Goal: Task Accomplishment & Management: Manage account settings

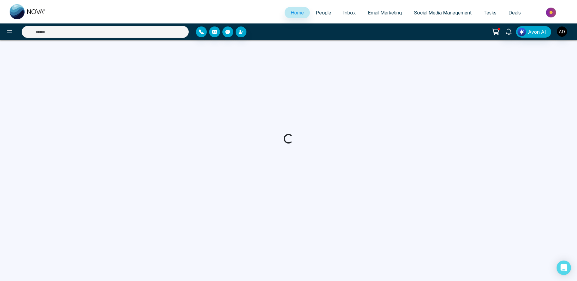
select select "*"
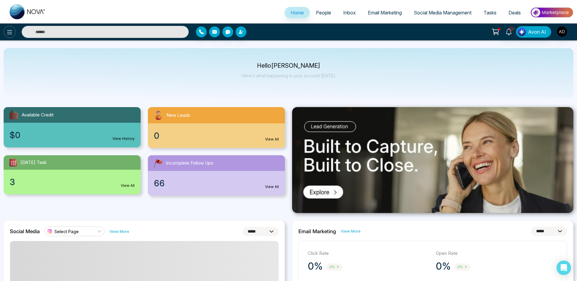
click at [7, 34] on icon at bounding box center [9, 32] width 7 height 7
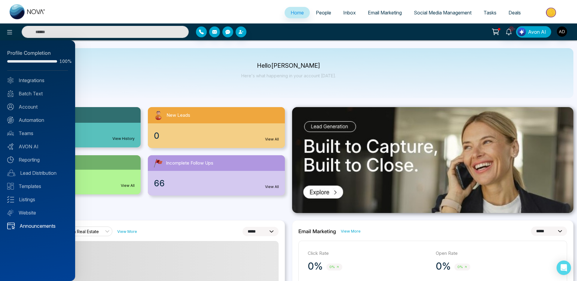
click at [32, 225] on link "Announcements" at bounding box center [37, 225] width 61 height 7
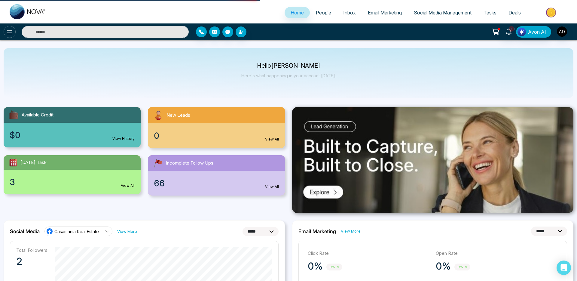
click at [8, 28] on button at bounding box center [10, 32] width 12 height 12
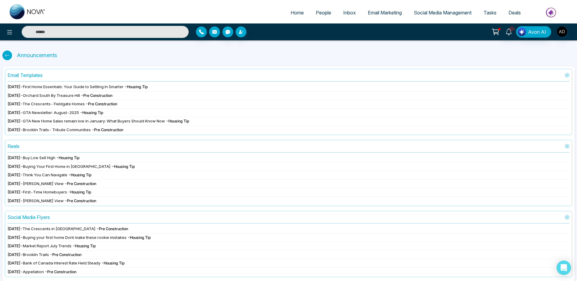
click at [212, 32] on icon "button" at bounding box center [214, 31] width 5 height 5
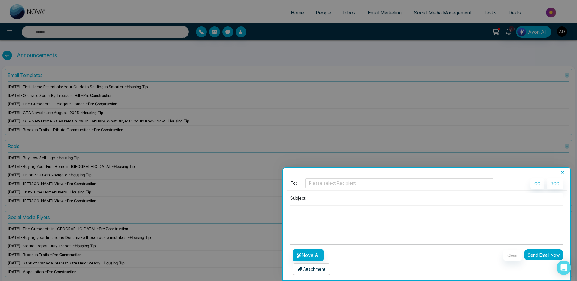
click at [313, 196] on input at bounding box center [436, 198] width 255 height 10
click at [326, 177] on div "**********" at bounding box center [427, 227] width 288 height 105
click at [324, 182] on div at bounding box center [399, 183] width 185 height 7
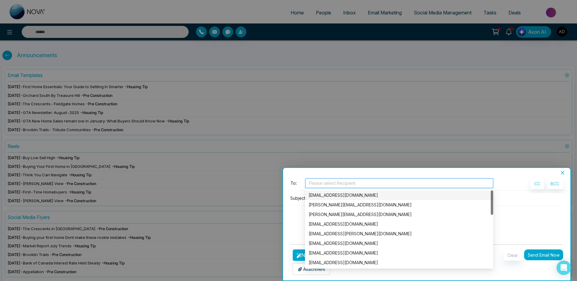
click at [325, 198] on div "[EMAIL_ADDRESS][DOMAIN_NAME]" at bounding box center [399, 195] width 181 height 7
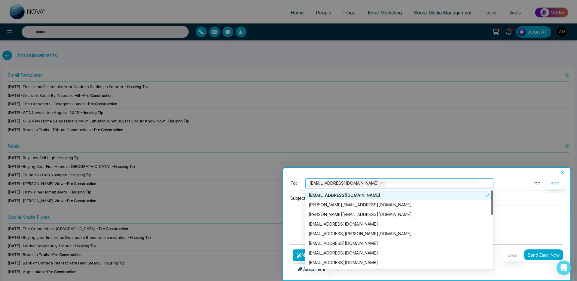
click at [539, 183] on button "CC" at bounding box center [538, 183] width 14 height 11
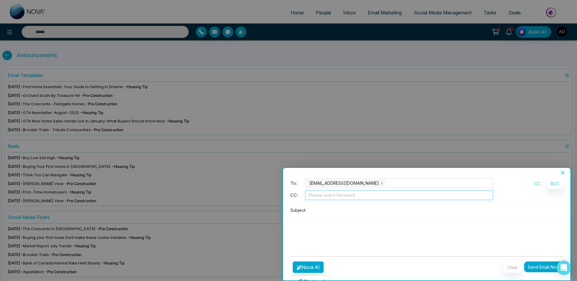
click at [396, 199] on div "Please select Recipient" at bounding box center [399, 195] width 188 height 10
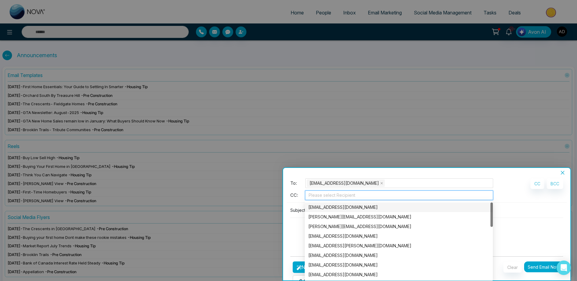
click at [345, 208] on div "[EMAIL_ADDRESS][DOMAIN_NAME]" at bounding box center [399, 207] width 181 height 7
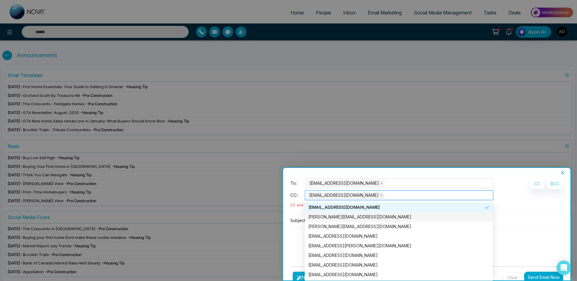
click at [343, 216] on div "[PERSON_NAME][EMAIL_ADDRESS][DOMAIN_NAME]" at bounding box center [399, 217] width 181 height 7
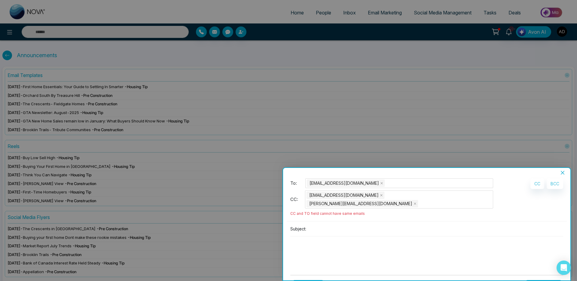
click at [407, 177] on div "**********" at bounding box center [427, 227] width 288 height 105
click at [461, 199] on div "[EMAIL_ADDRESS][DOMAIN_NAME] [PERSON_NAME][EMAIL_ADDRESS][DOMAIN_NAME]" at bounding box center [399, 199] width 185 height 17
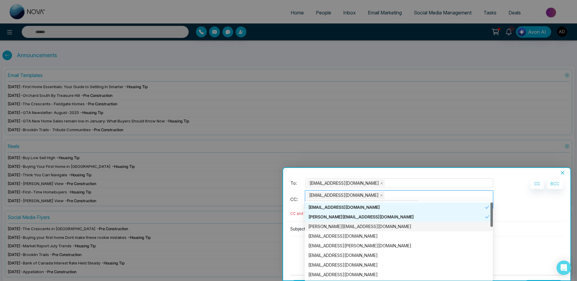
click at [345, 229] on div "[PERSON_NAME][EMAIL_ADDRESS][DOMAIN_NAME]" at bounding box center [399, 226] width 181 height 7
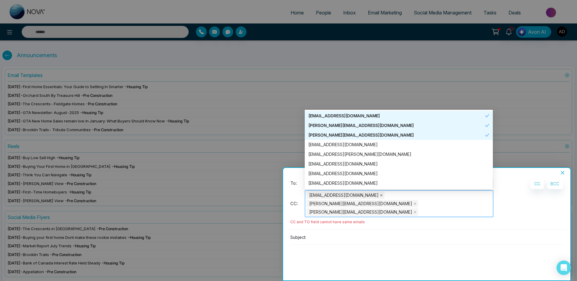
click at [380, 195] on icon "close" at bounding box center [381, 195] width 3 height 3
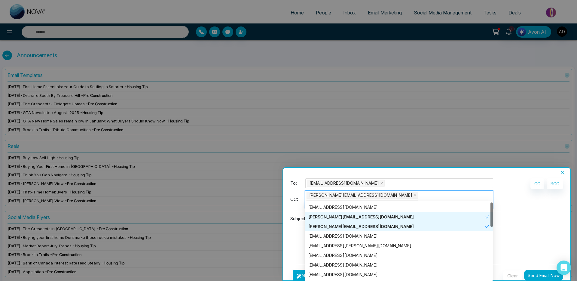
click at [511, 226] on textarea at bounding box center [427, 240] width 273 height 29
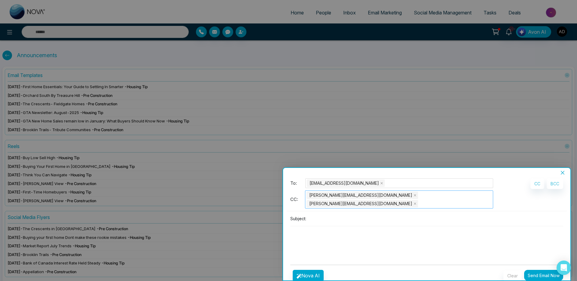
click at [460, 198] on div "[PERSON_NAME][EMAIL_ADDRESS][DOMAIN_NAME] [PERSON_NAME][EMAIL_ADDRESS][DOMAIN_N…" at bounding box center [399, 199] width 185 height 17
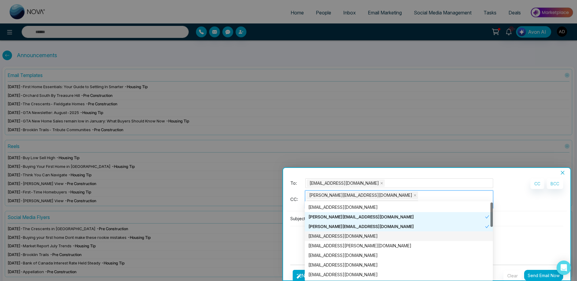
click at [420, 237] on div "[EMAIL_ADDRESS][DOMAIN_NAME]" at bounding box center [399, 236] width 181 height 7
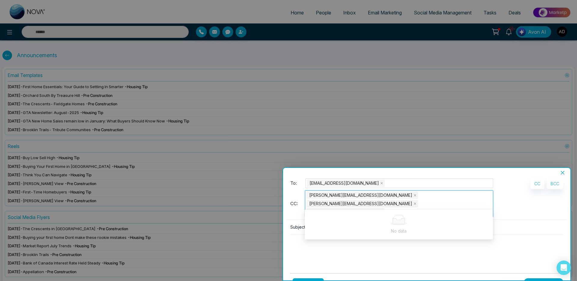
type input "*****"
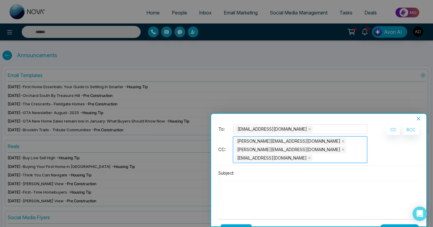
click at [416, 117] on button "Close" at bounding box center [418, 118] width 8 height 5
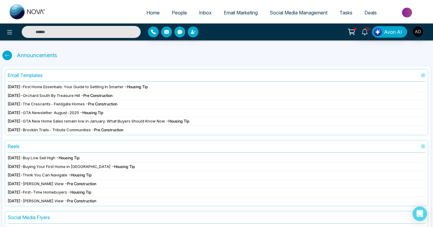
click at [297, 14] on span "Social Media Management" at bounding box center [299, 13] width 58 height 6
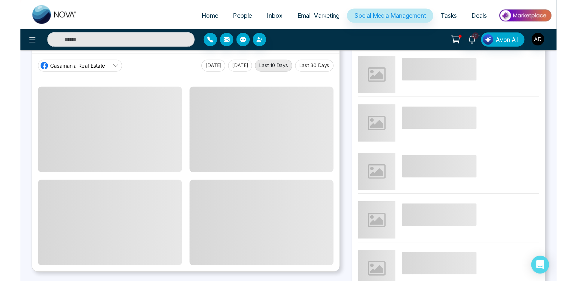
scroll to position [27, 0]
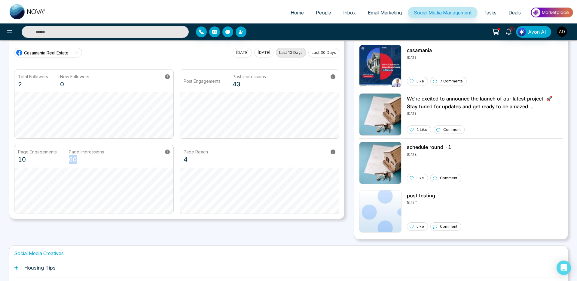
drag, startPoint x: 76, startPoint y: 161, endPoint x: 69, endPoint y: 161, distance: 6.6
click at [69, 161] on p "60" at bounding box center [86, 159] width 35 height 9
drag, startPoint x: 27, startPoint y: 160, endPoint x: 19, endPoint y: 152, distance: 11.3
click at [19, 152] on div "Page Engagements 10" at bounding box center [37, 156] width 39 height 15
click at [63, 53] on span "Casamania Real Estate" at bounding box center [46, 53] width 45 height 6
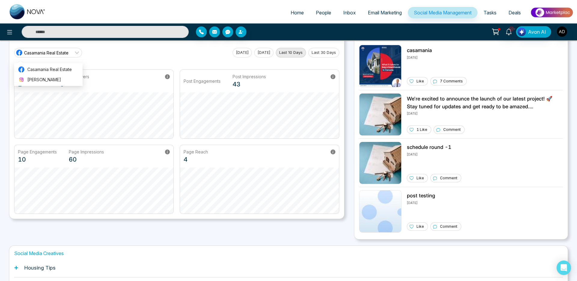
click at [163, 57] on div "Casamania Real Estate [DATE] [DATE] Last 10 Days Last 30 Days" at bounding box center [176, 53] width 325 height 10
drag, startPoint x: 187, startPoint y: 81, endPoint x: 214, endPoint y: 81, distance: 26.5
click at [214, 81] on p "Post Engagements" at bounding box center [202, 81] width 37 height 6
drag, startPoint x: 229, startPoint y: 80, endPoint x: 179, endPoint y: 80, distance: 49.6
click at [179, 80] on div "Total Followers 2 New Followers 0 Post Engagements Post Impressions 43" at bounding box center [176, 103] width 325 height 69
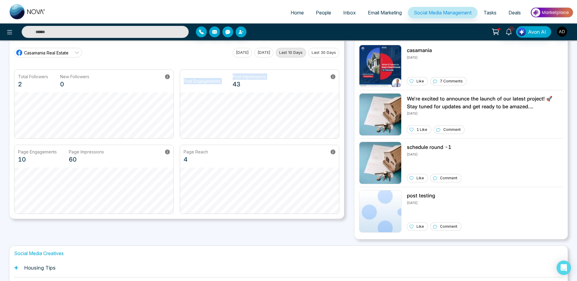
click at [216, 85] on div "Post Engagements Post Impressions 43" at bounding box center [225, 80] width 82 height 15
drag, startPoint x: 223, startPoint y: 81, endPoint x: 199, endPoint y: 79, distance: 24.8
click at [199, 79] on div "Post Engagements Post Impressions 43" at bounding box center [225, 80] width 82 height 15
click at [58, 53] on span "Casamania Real Estate" at bounding box center [46, 53] width 45 height 6
click at [35, 78] on span "[PERSON_NAME]" at bounding box center [53, 79] width 52 height 7
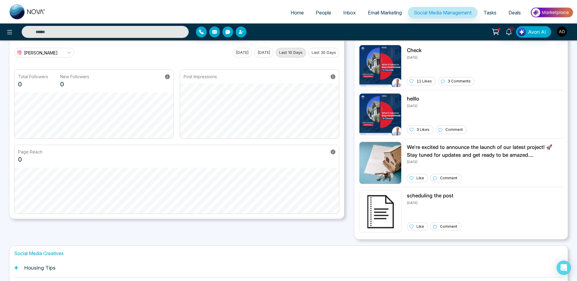
click at [192, 78] on p "Post Impressions" at bounding box center [200, 76] width 33 height 6
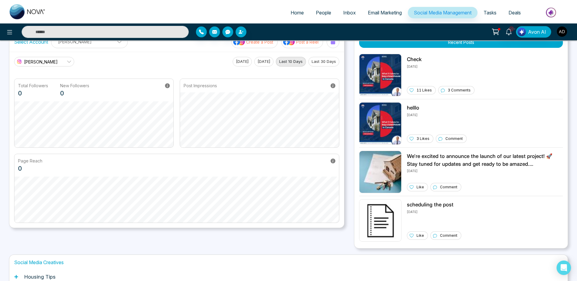
scroll to position [0, 0]
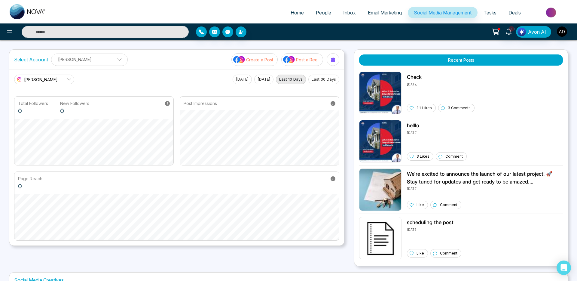
click at [318, 15] on span "People" at bounding box center [323, 13] width 15 height 6
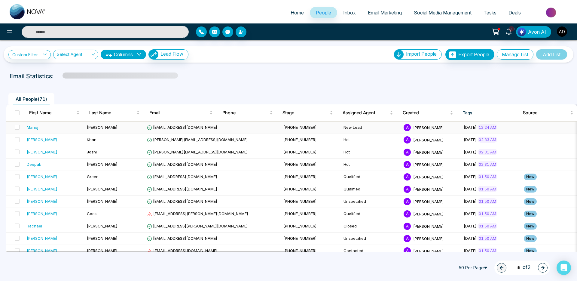
click at [34, 129] on div "Manoj" at bounding box center [32, 127] width 11 height 6
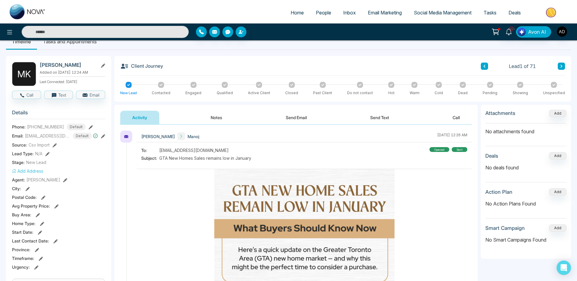
scroll to position [14, 0]
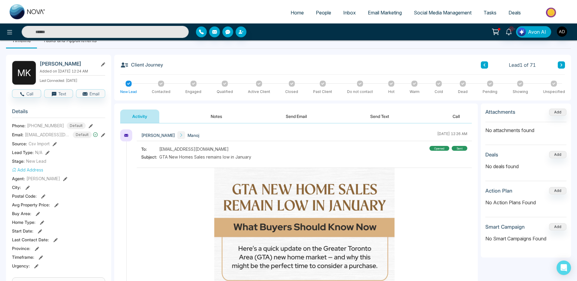
click at [54, 205] on icon at bounding box center [56, 205] width 4 height 4
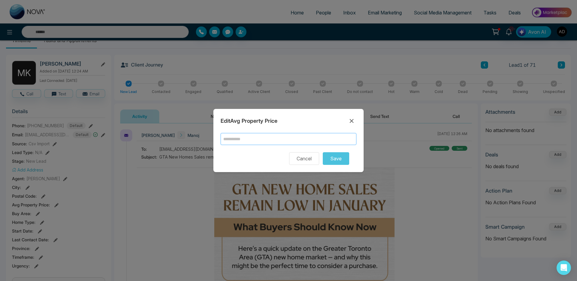
click at [261, 137] on input "text" at bounding box center [289, 139] width 136 height 12
type input "*******"
click at [306, 157] on button "Cancel" at bounding box center [304, 158] width 30 height 13
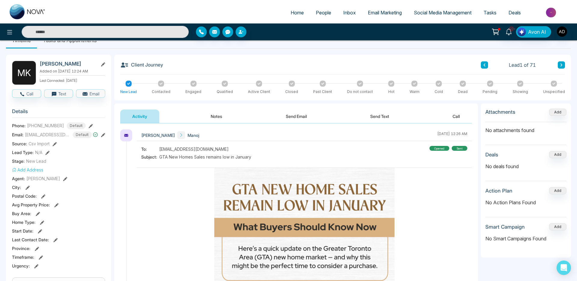
click at [36, 214] on icon at bounding box center [38, 214] width 4 height 4
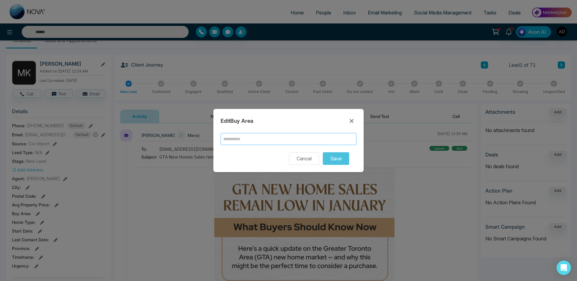
click at [227, 140] on input "text" at bounding box center [289, 139] width 136 height 12
drag, startPoint x: 263, startPoint y: 141, endPoint x: 174, endPoint y: 138, distance: 89.4
click at [174, 138] on div "Edit Buy Area **** Cancel Save" at bounding box center [288, 140] width 577 height 281
type input "****"
click at [297, 154] on button "Cancel" at bounding box center [304, 158] width 30 height 13
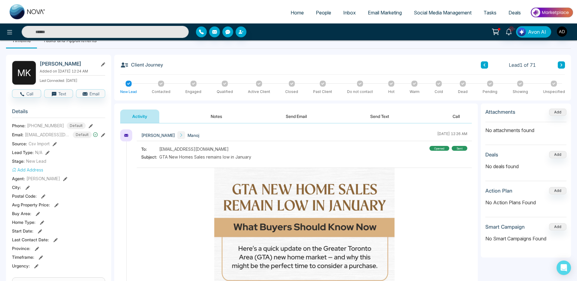
click at [39, 216] on icon at bounding box center [38, 214] width 4 height 4
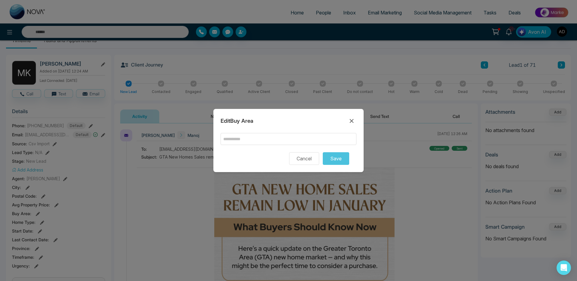
click at [238, 129] on div "Edit Buy Area Cancel Save" at bounding box center [289, 140] width 150 height 63
click at [233, 141] on input "text" at bounding box center [289, 139] width 136 height 12
click at [287, 153] on div "Cancel Save" at bounding box center [289, 158] width 136 height 13
click at [293, 157] on button "Cancel" at bounding box center [304, 158] width 30 height 13
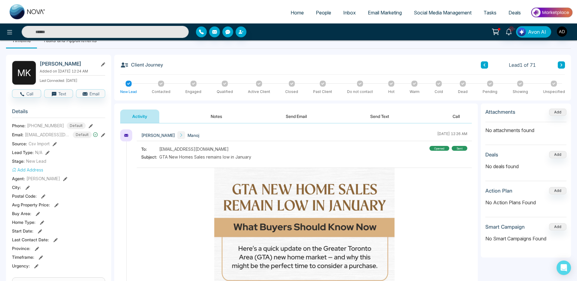
click at [44, 221] on div "Home Type :" at bounding box center [58, 222] width 93 height 6
click at [39, 222] on div "Home Type :" at bounding box center [58, 222] width 93 height 6
click at [45, 222] on div "Home Type :" at bounding box center [58, 222] width 93 height 6
click at [42, 223] on icon at bounding box center [42, 222] width 4 height 4
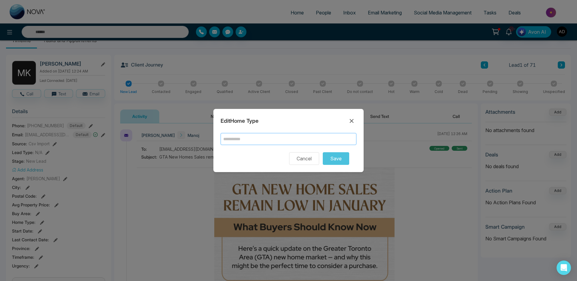
click at [243, 137] on input "text" at bounding box center [289, 139] width 136 height 12
drag, startPoint x: 302, startPoint y: 159, endPoint x: 258, endPoint y: 159, distance: 43.9
click at [258, 159] on div "Cancel Save" at bounding box center [289, 158] width 136 height 13
click at [300, 155] on button "Cancel" at bounding box center [304, 158] width 30 height 13
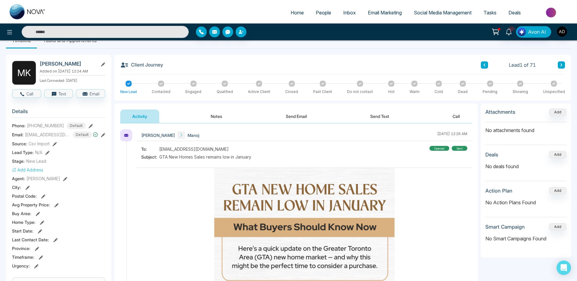
click at [41, 177] on div "Agent: [PERSON_NAME]" at bounding box center [58, 178] width 93 height 6
click at [63, 177] on icon at bounding box center [65, 179] width 4 height 4
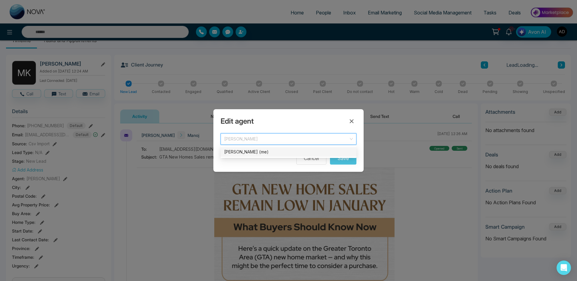
drag, startPoint x: 264, startPoint y: 134, endPoint x: 255, endPoint y: 136, distance: 9.0
click at [255, 136] on div "[PERSON_NAME]" at bounding box center [289, 138] width 136 height 11
click at [352, 120] on icon at bounding box center [352, 121] width 4 height 4
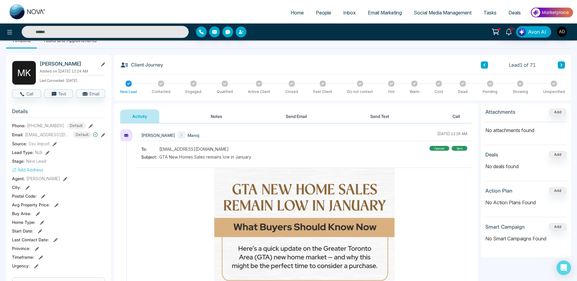
click at [42, 196] on icon at bounding box center [43, 196] width 4 height 4
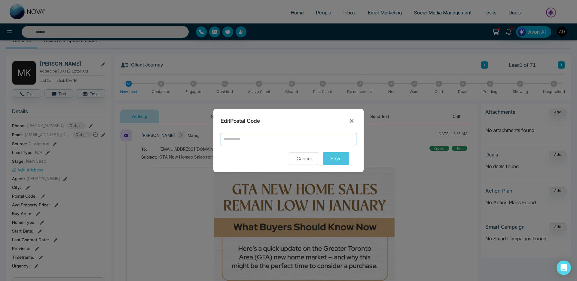
click at [236, 141] on input "text" at bounding box center [289, 139] width 136 height 12
drag, startPoint x: 225, startPoint y: 138, endPoint x: 241, endPoint y: 136, distance: 15.7
click at [241, 136] on input "text" at bounding box center [289, 139] width 136 height 12
drag, startPoint x: 223, startPoint y: 139, endPoint x: 250, endPoint y: 137, distance: 26.8
click at [250, 137] on input "text" at bounding box center [289, 139] width 136 height 12
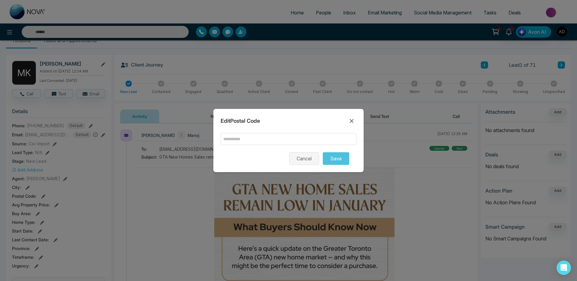
click at [302, 161] on button "Cancel" at bounding box center [304, 158] width 30 height 13
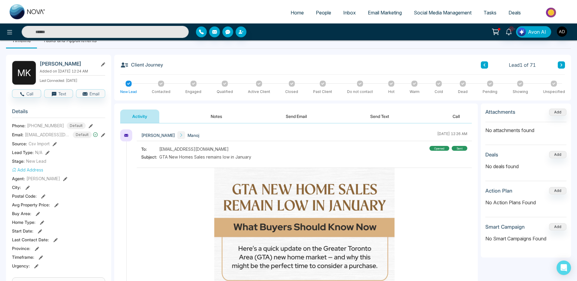
click at [36, 248] on icon at bounding box center [37, 249] width 4 height 4
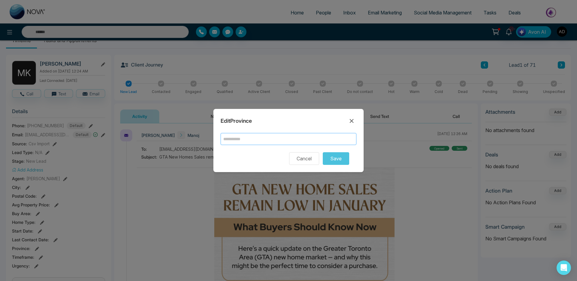
click at [243, 138] on input "text" at bounding box center [289, 139] width 136 height 12
click at [305, 163] on button "Cancel" at bounding box center [304, 158] width 30 height 13
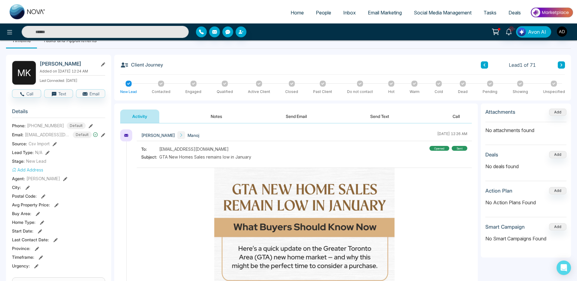
click at [314, 8] on link "People" at bounding box center [323, 12] width 27 height 11
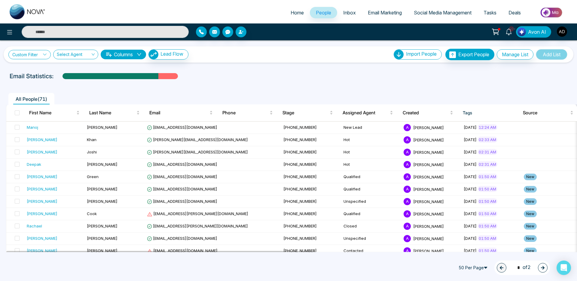
click at [41, 54] on link "Custom Filter" at bounding box center [29, 54] width 42 height 9
click at [32, 74] on select "**********" at bounding box center [44, 69] width 60 height 11
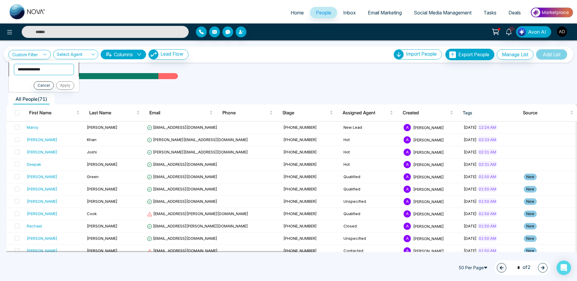
select select "*****"
click at [29, 85] on select "**********" at bounding box center [44, 83] width 60 height 11
select select "**********"
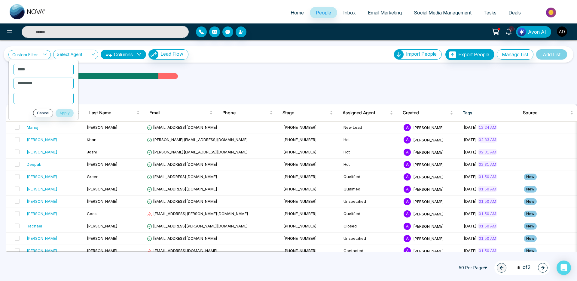
click at [26, 95] on input "text" at bounding box center [44, 98] width 60 height 11
type input "***"
click at [65, 114] on button "Apply" at bounding box center [65, 113] width 18 height 8
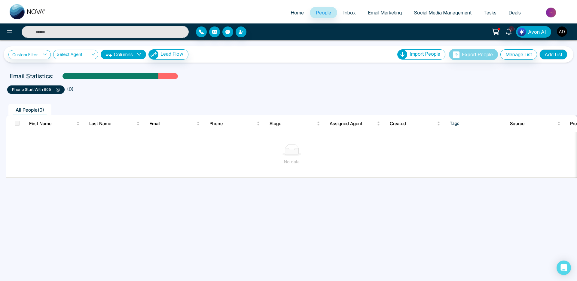
click at [60, 90] on icon at bounding box center [58, 90] width 4 height 4
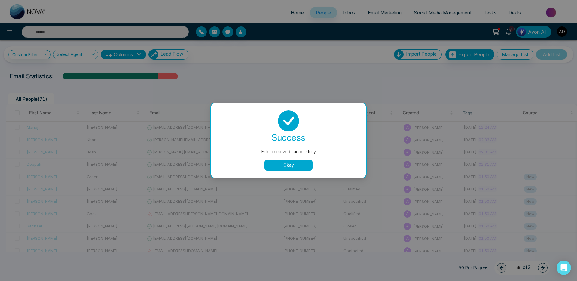
click at [297, 168] on button "Okay" at bounding box center [289, 165] width 48 height 11
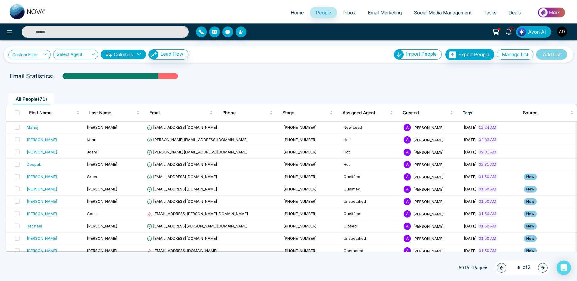
click at [40, 57] on link "Custom Filter" at bounding box center [29, 54] width 42 height 9
click at [41, 71] on select "**********" at bounding box center [44, 69] width 60 height 11
select select "*****"
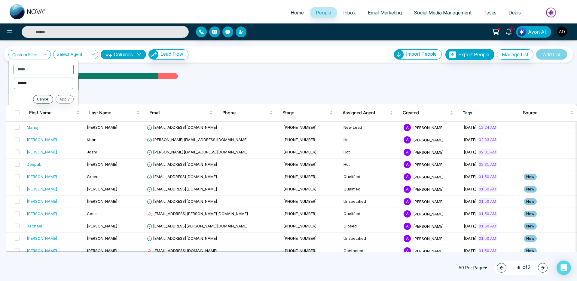
click at [50, 86] on select "**********" at bounding box center [44, 83] width 60 height 11
select select "**********"
click at [42, 98] on input "text" at bounding box center [44, 98] width 60 height 11
type input "****"
click at [64, 115] on button "Apply" at bounding box center [65, 113] width 18 height 8
